Goal: Transaction & Acquisition: Purchase product/service

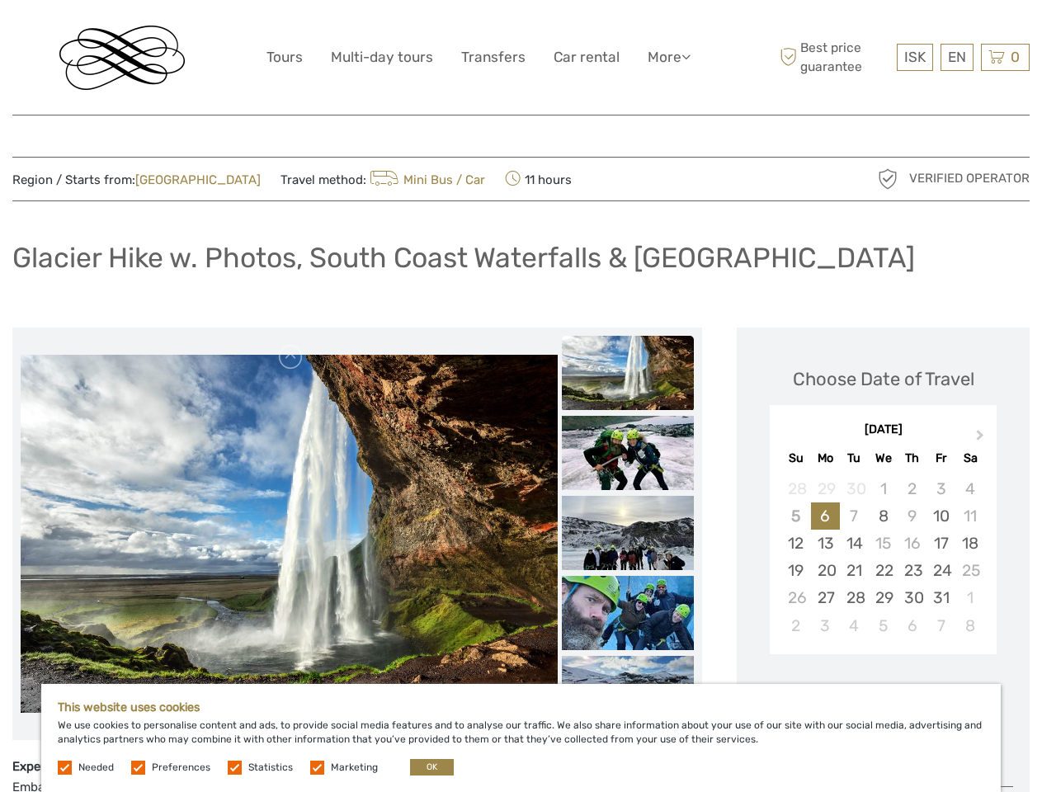
click at [667, 57] on link "More" at bounding box center [668, 57] width 43 height 24
click at [687, 56] on icon at bounding box center [685, 56] width 9 height 14
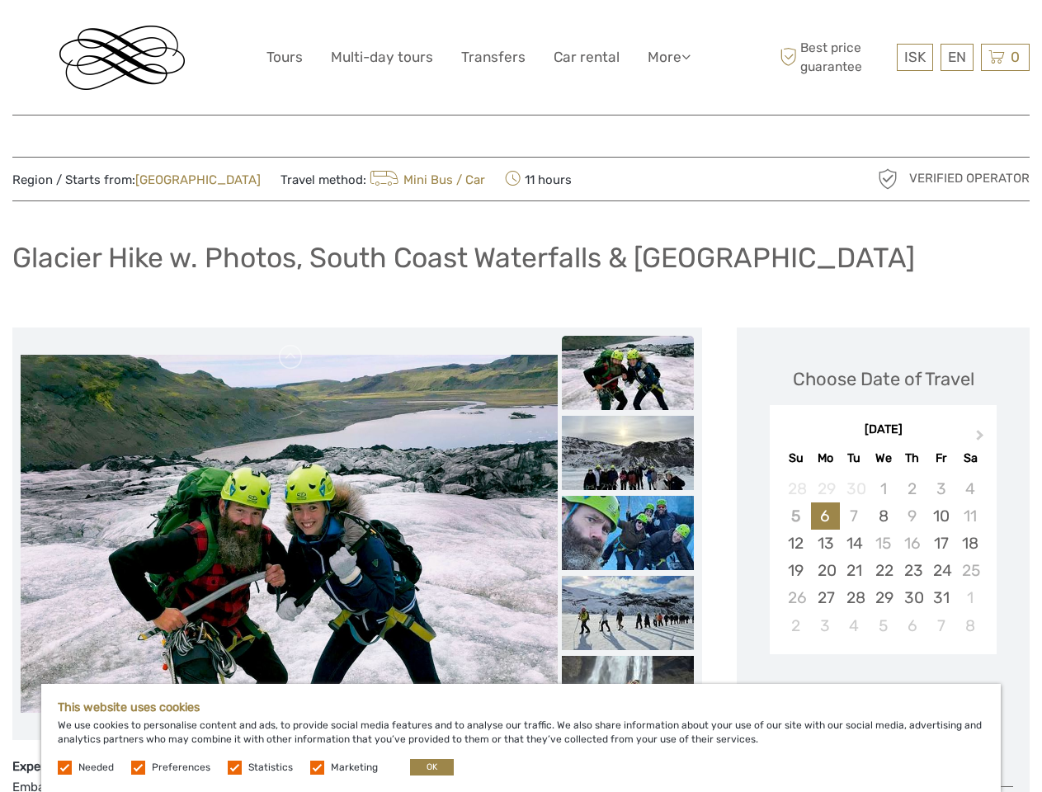
click at [914, 57] on span "ISK" at bounding box center [914, 57] width 21 height 16
click at [956, 57] on div "EN English Español Deutsch" at bounding box center [956, 57] width 33 height 27
click at [1004, 57] on div "0 Items Total 0 ISK Checkout The shopping cart is empty." at bounding box center [1005, 57] width 49 height 27
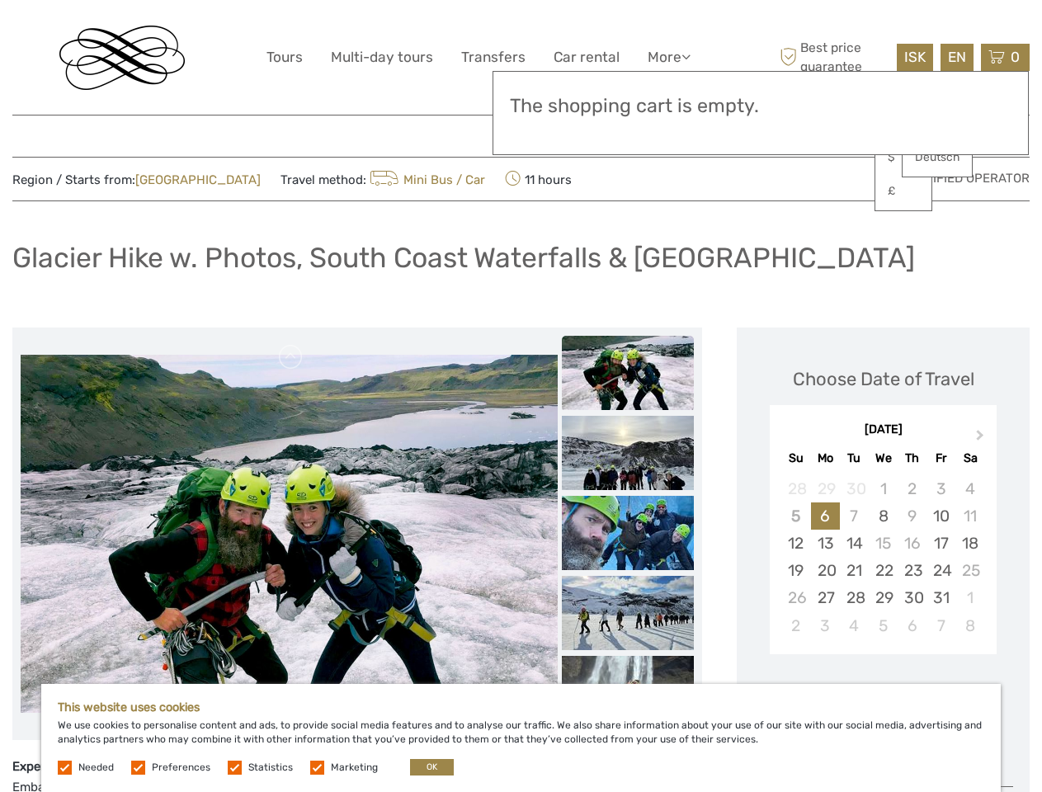
click at [289, 534] on img at bounding box center [289, 534] width 537 height 358
click at [291, 357] on link at bounding box center [291, 357] width 26 height 26
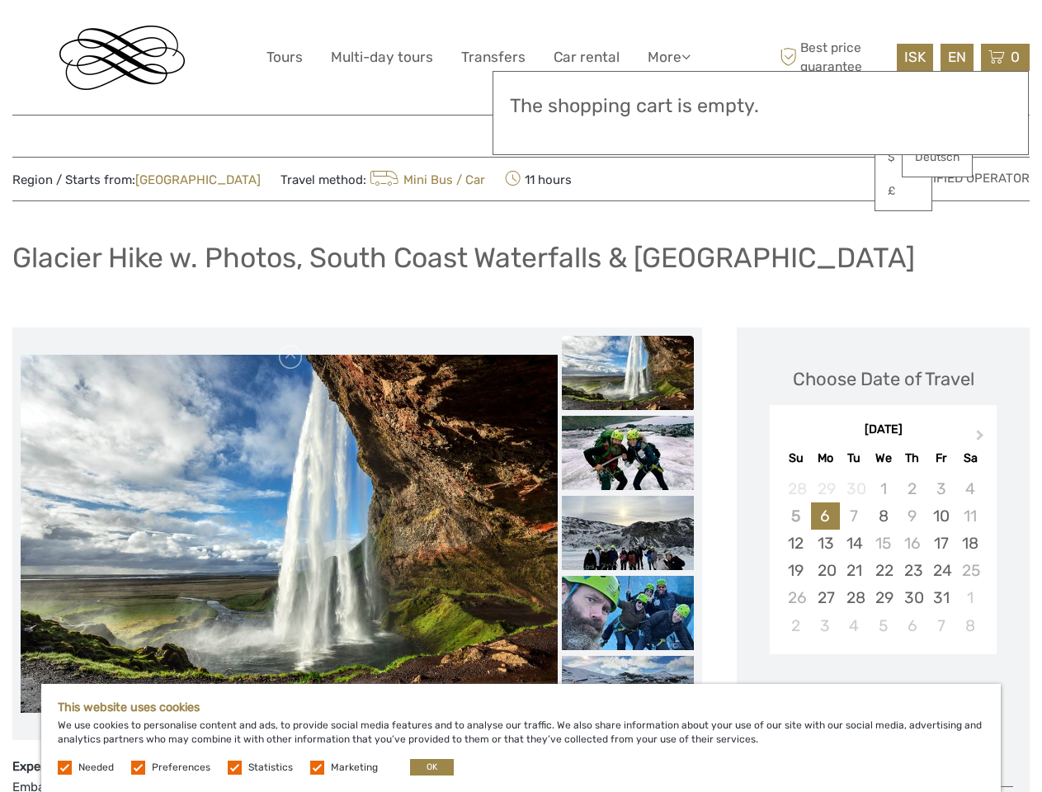
click at [628, 416] on img at bounding box center [628, 453] width 132 height 74
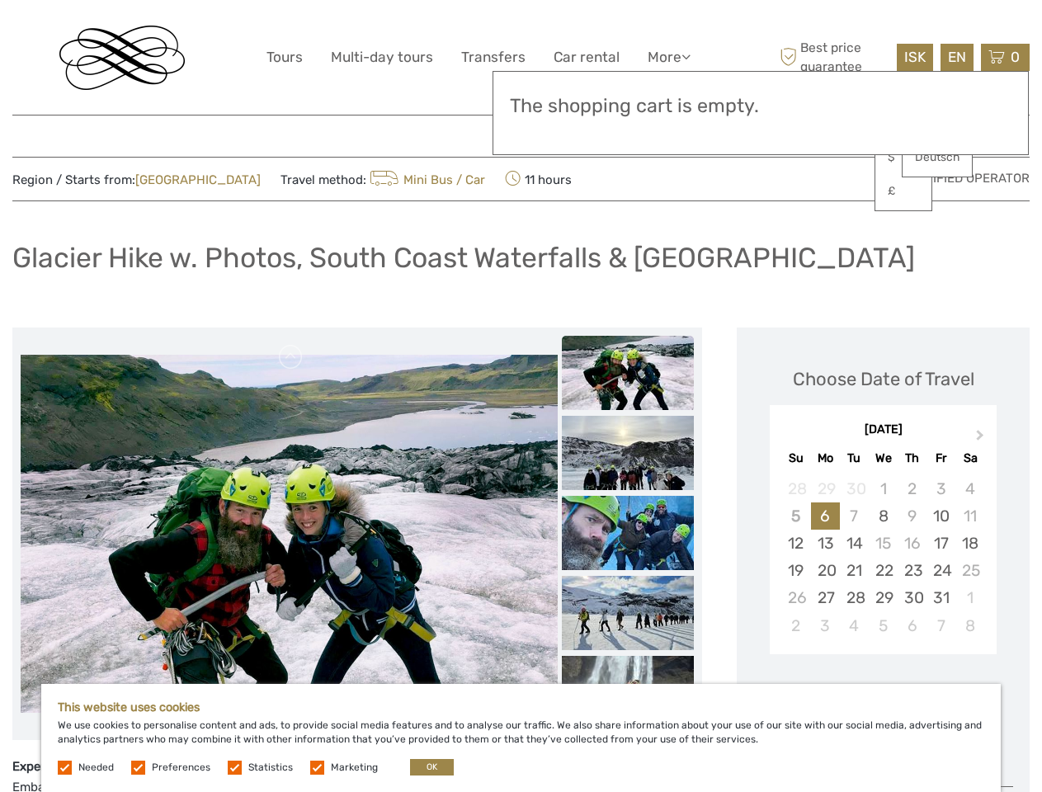
click at [628, 453] on img at bounding box center [628, 453] width 132 height 74
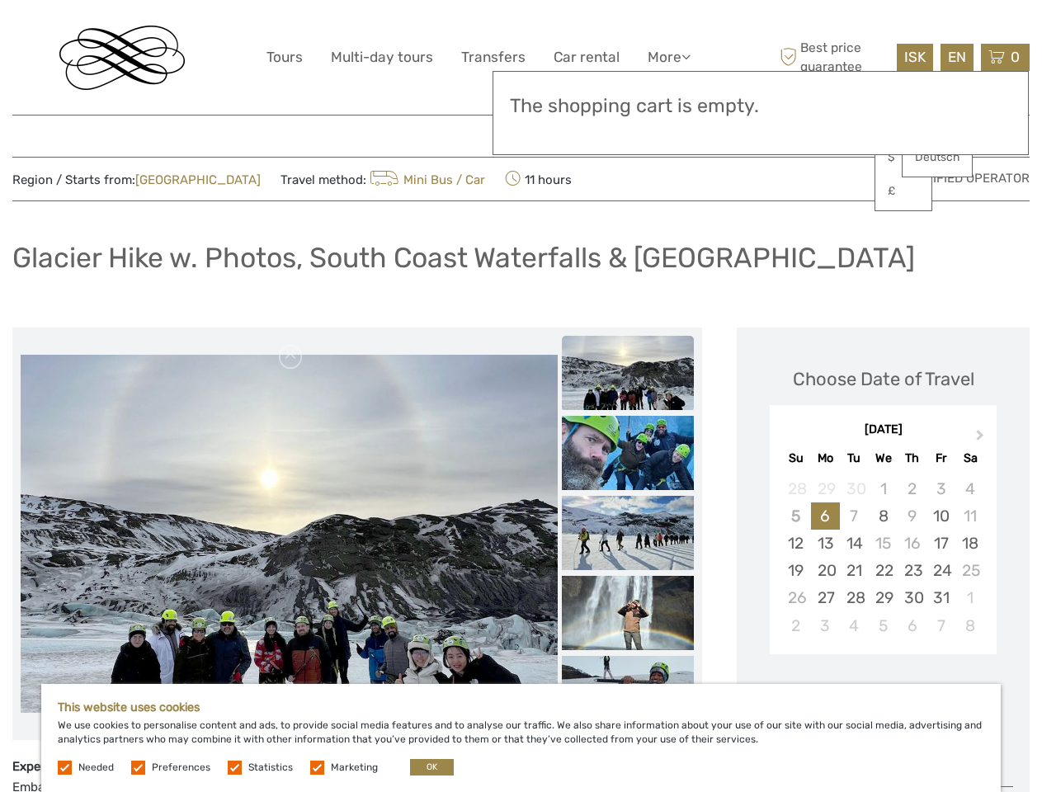
click at [628, 490] on img at bounding box center [628, 453] width 132 height 74
